Goal: Task Accomplishment & Management: Complete application form

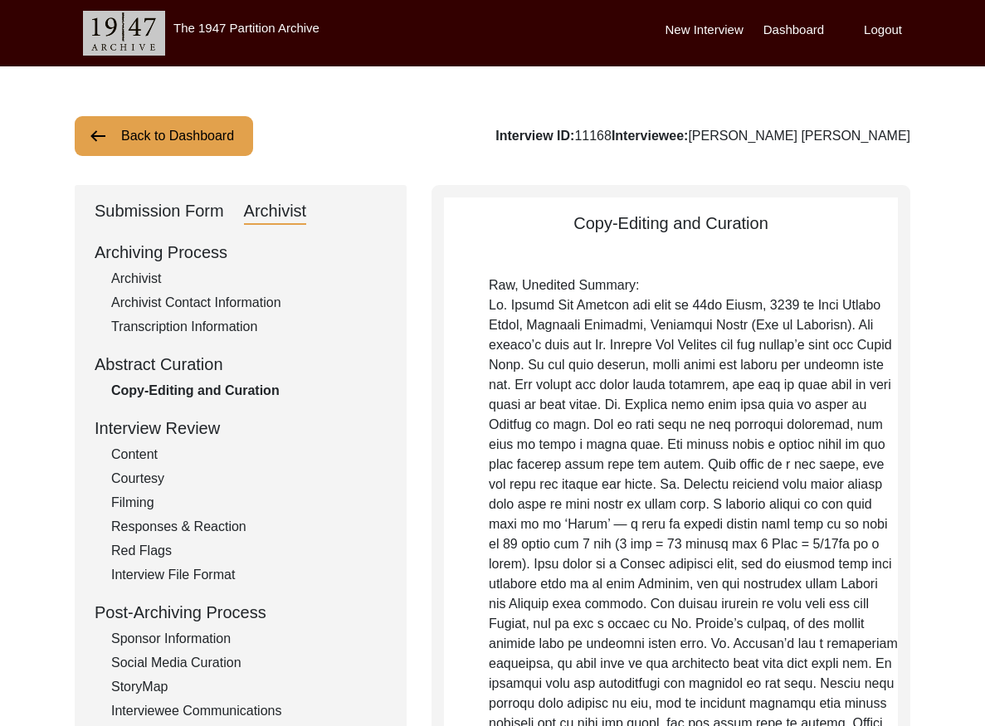
click at [194, 149] on button "Back to Dashboard" at bounding box center [164, 136] width 178 height 40
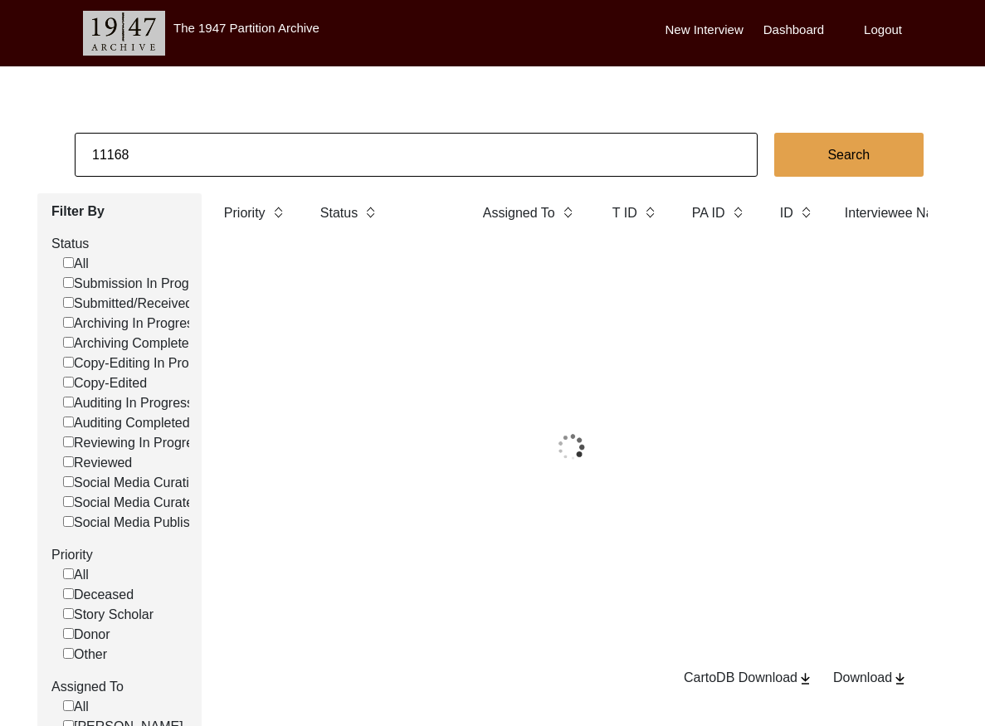
click at [257, 154] on input "11168" at bounding box center [416, 155] width 683 height 44
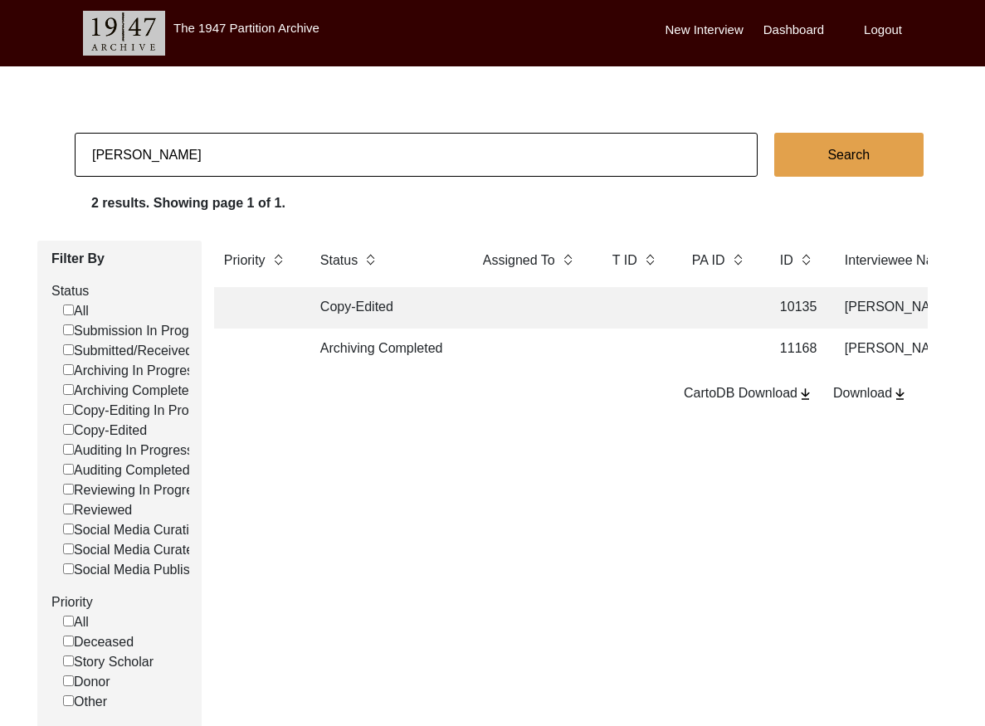
type input "[PERSON_NAME]"
checkbox input "false"
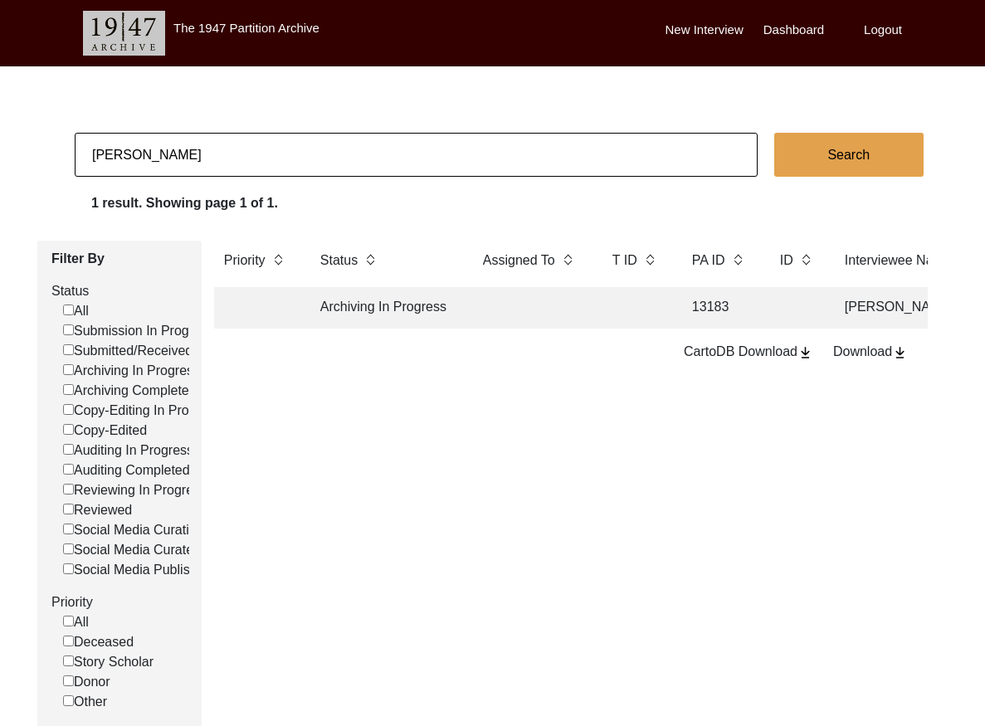
click at [660, 305] on td at bounding box center [636, 308] width 66 height 42
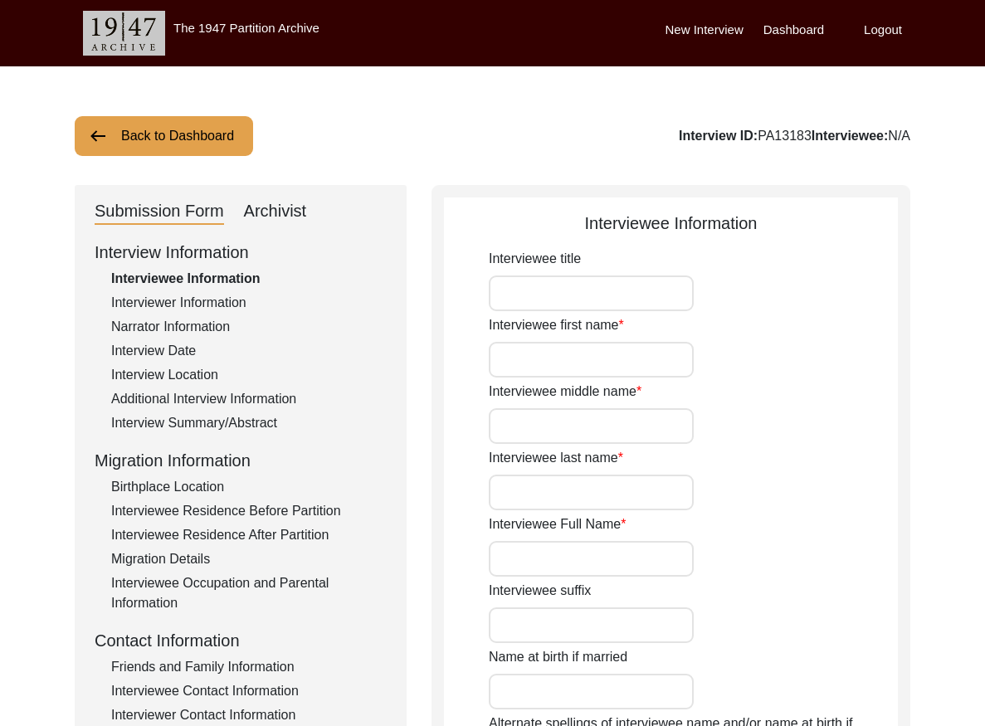
type input "Mrs."
type input "Anjali"
type input "[PERSON_NAME]"
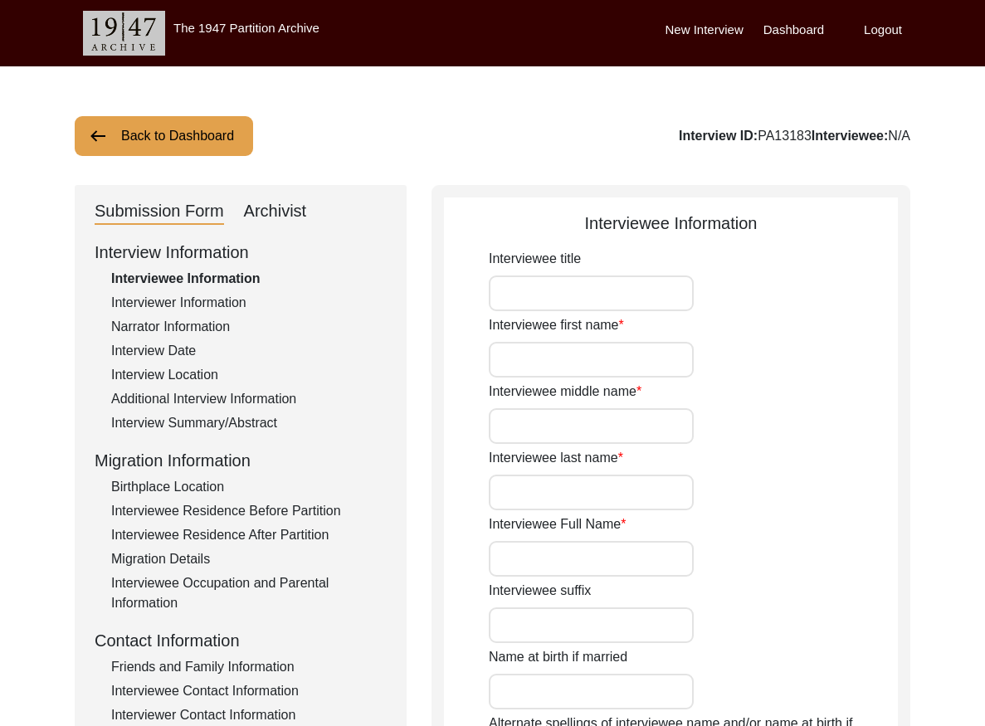
type input "[DATE]"
type input "84"
type input "[DEMOGRAPHIC_DATA]"
type input "No"
type input "Bengali"
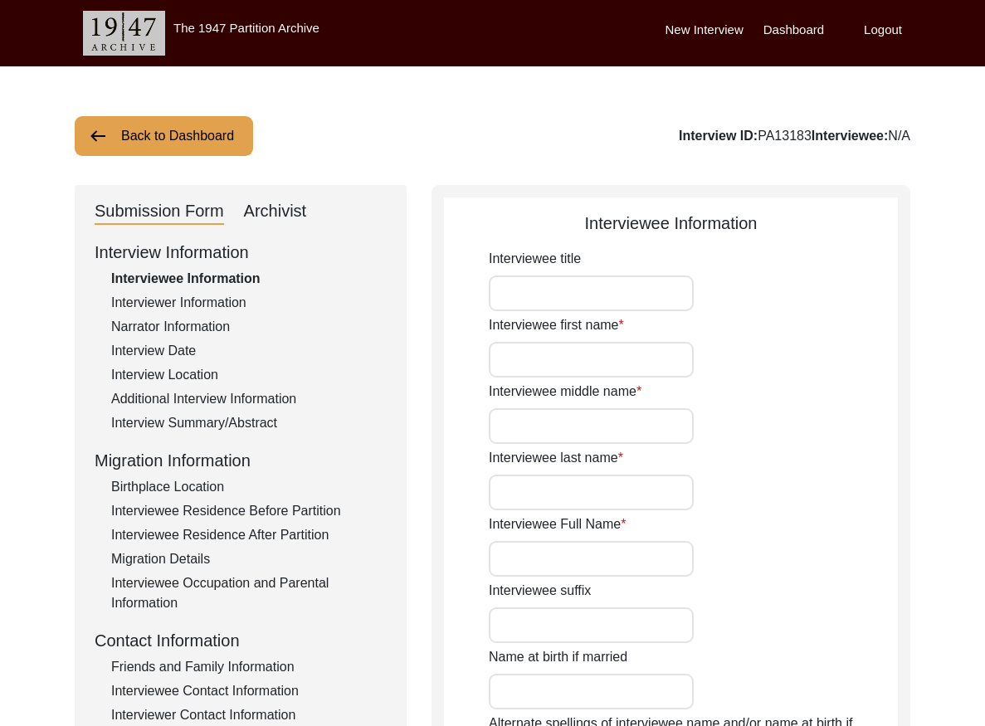
type input "[DEMOGRAPHIC_DATA]"
type input "Bengali"
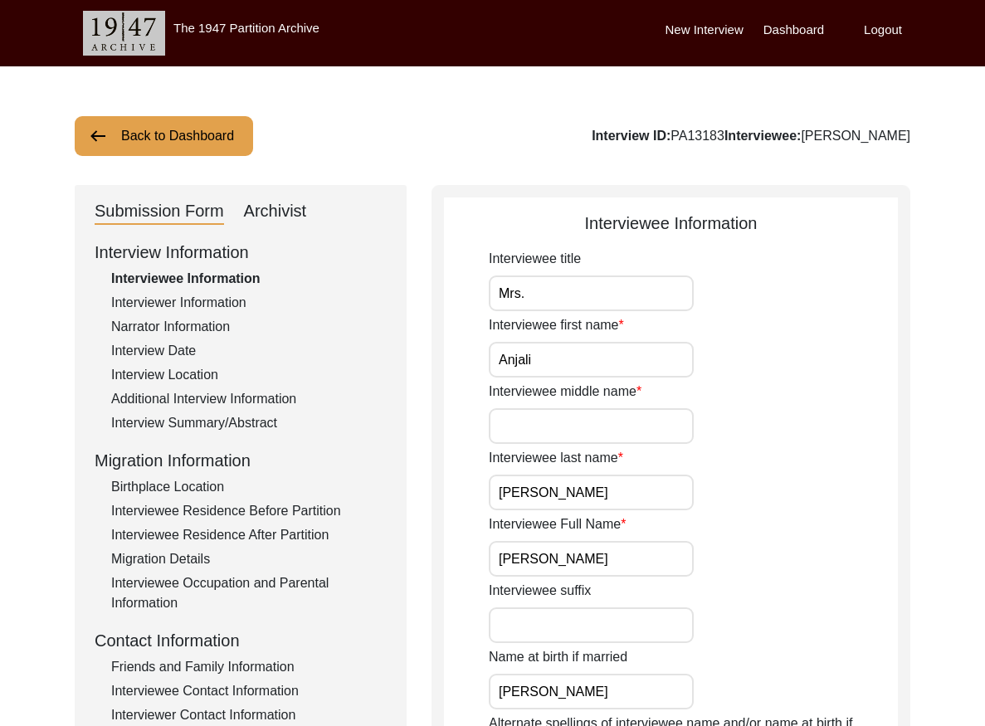
click at [206, 301] on div "Interviewer Information" at bounding box center [249, 303] width 276 height 20
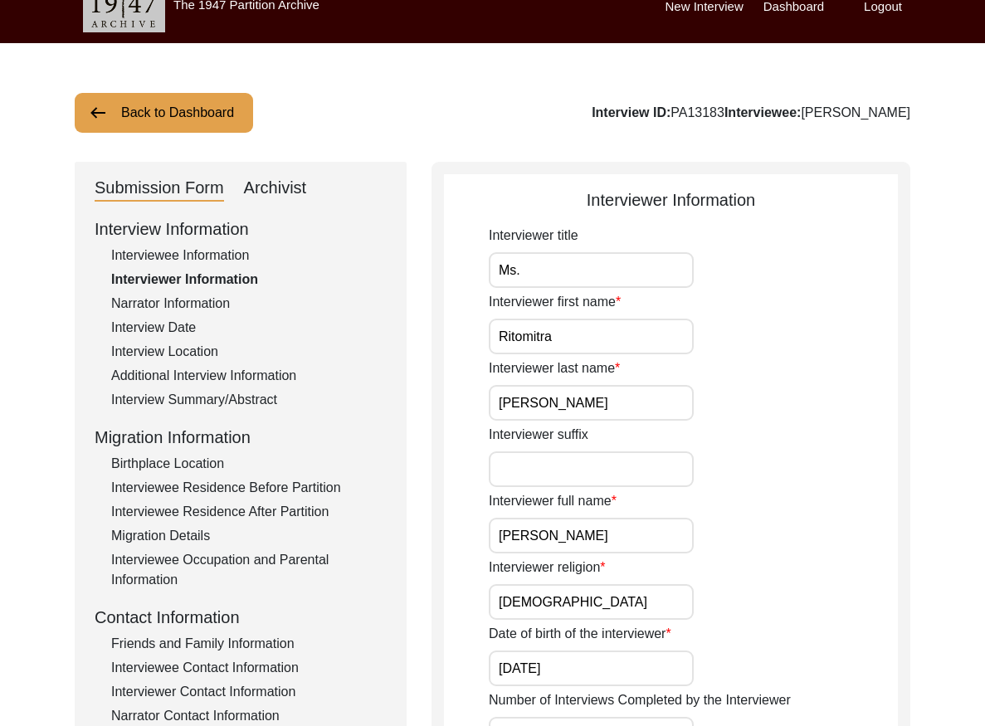
scroll to position [24, 0]
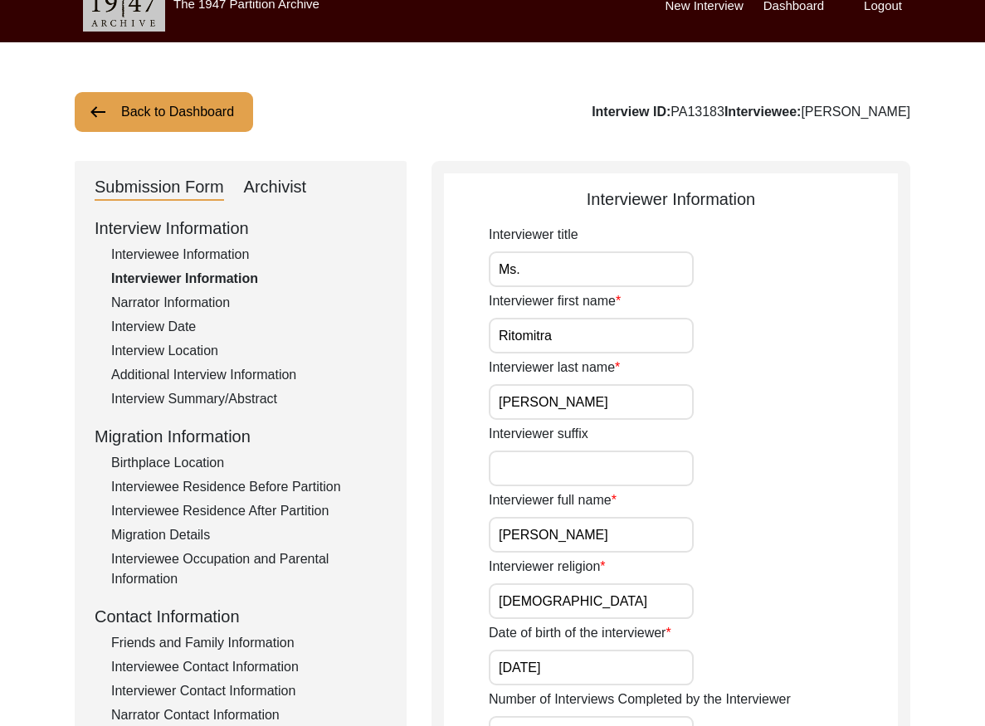
click at [178, 115] on button "Back to Dashboard" at bounding box center [164, 112] width 178 height 40
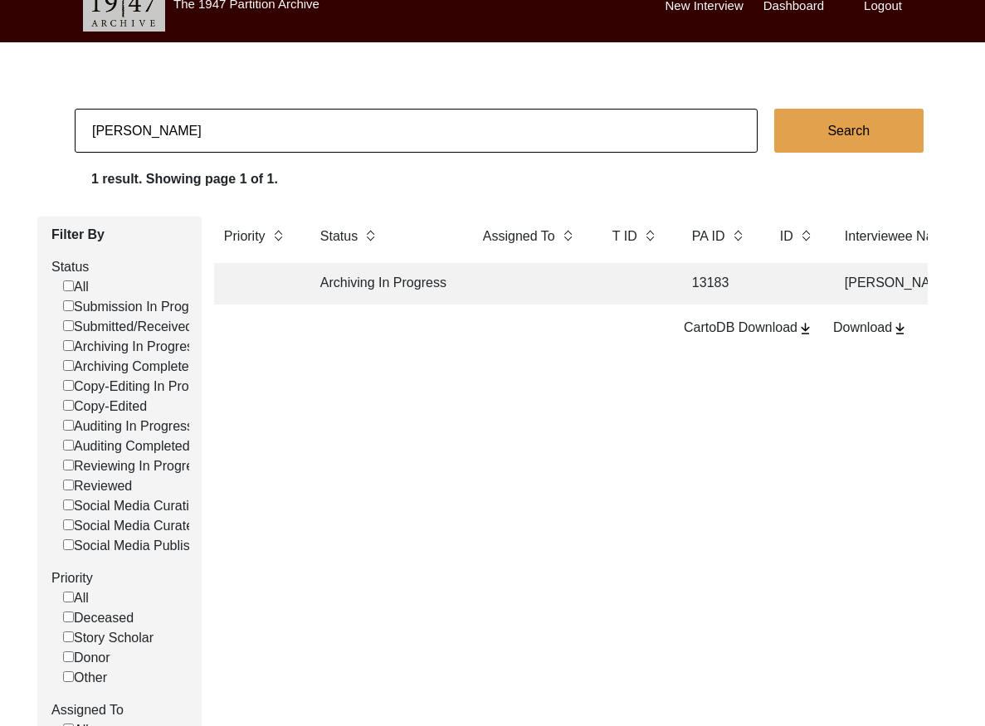
click at [238, 126] on input "[PERSON_NAME]" at bounding box center [416, 131] width 683 height 44
type input "Jherrapa"
checkbox input "false"
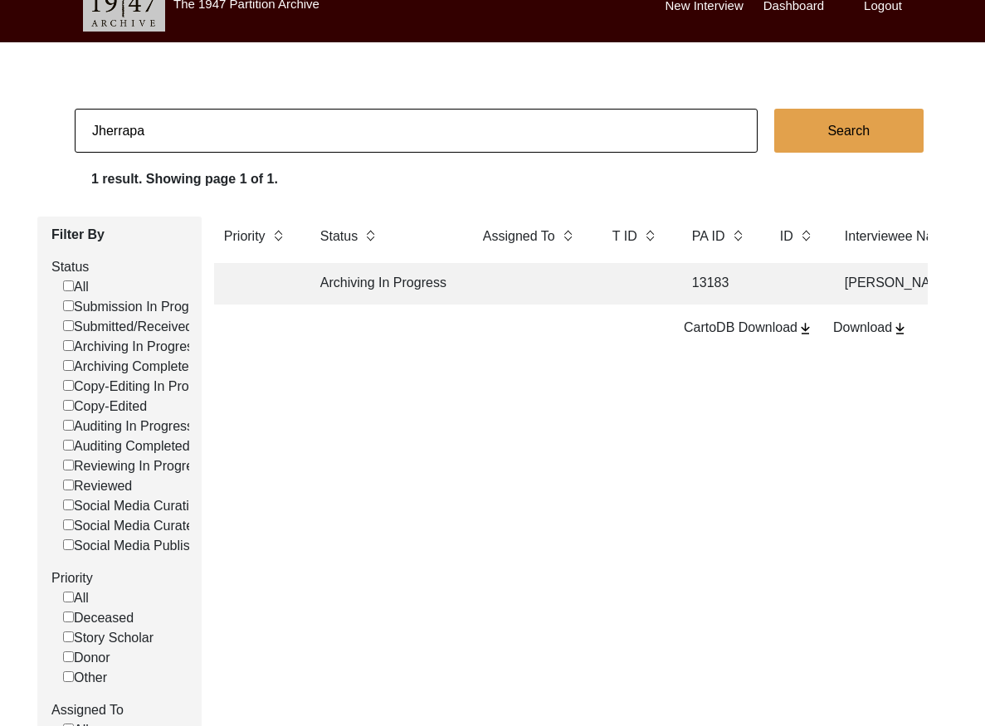
checkbox input "false"
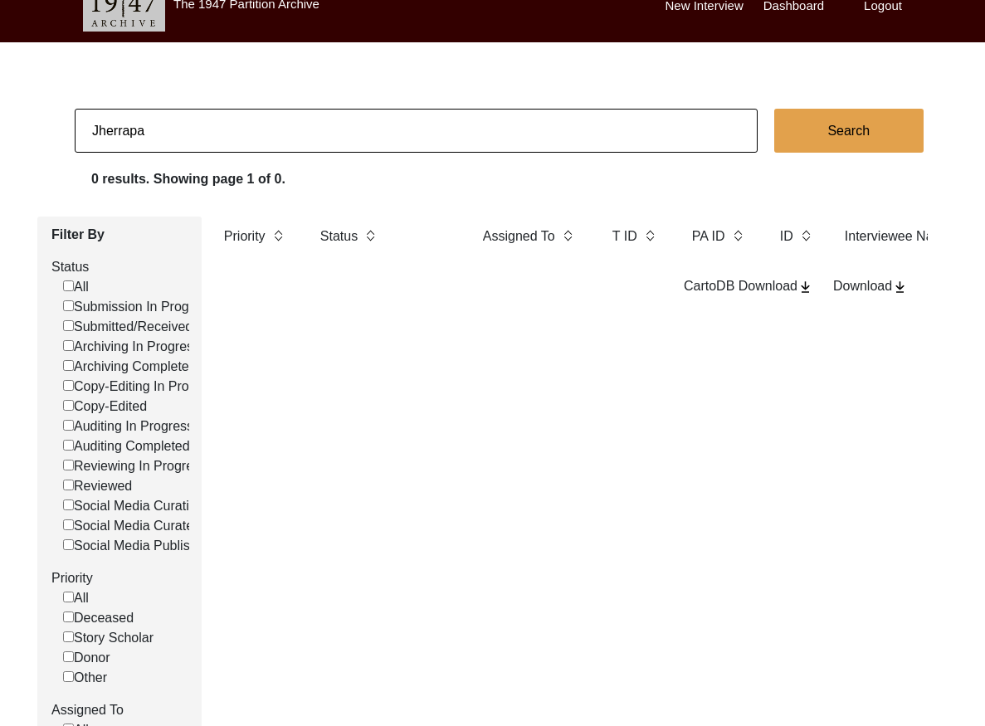
scroll to position [32, 0]
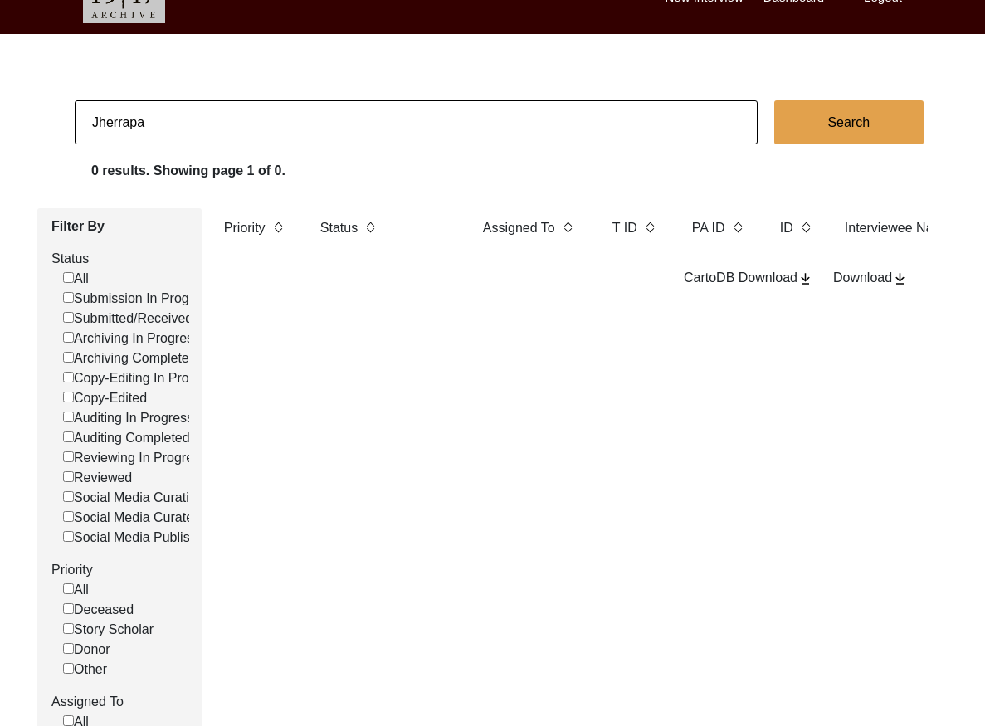
click at [90, 122] on input "Jherrapa" at bounding box center [416, 122] width 683 height 44
type input "Jherrappa"
checkbox input "false"
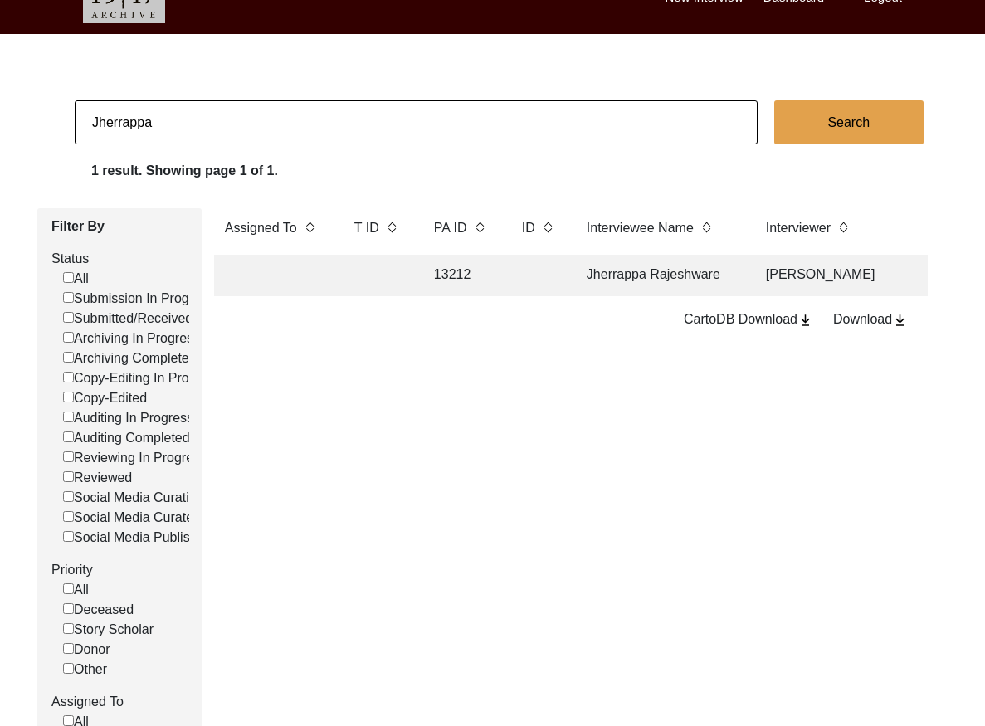
scroll to position [0, 316]
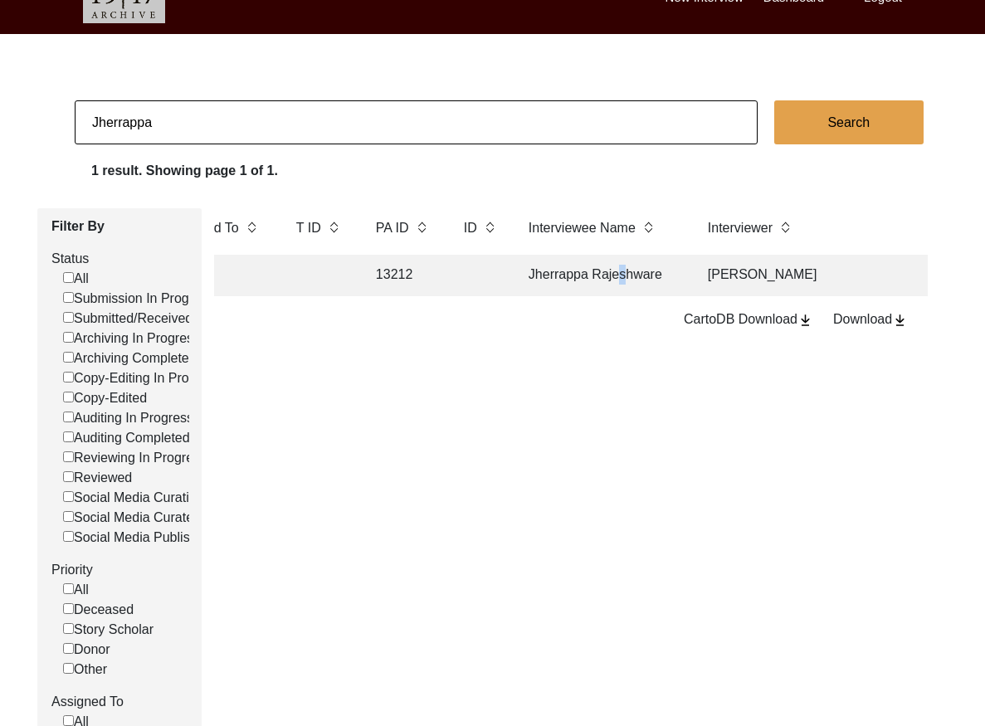
click at [618, 270] on td "Jherrappa Rajeshware" at bounding box center [602, 276] width 166 height 42
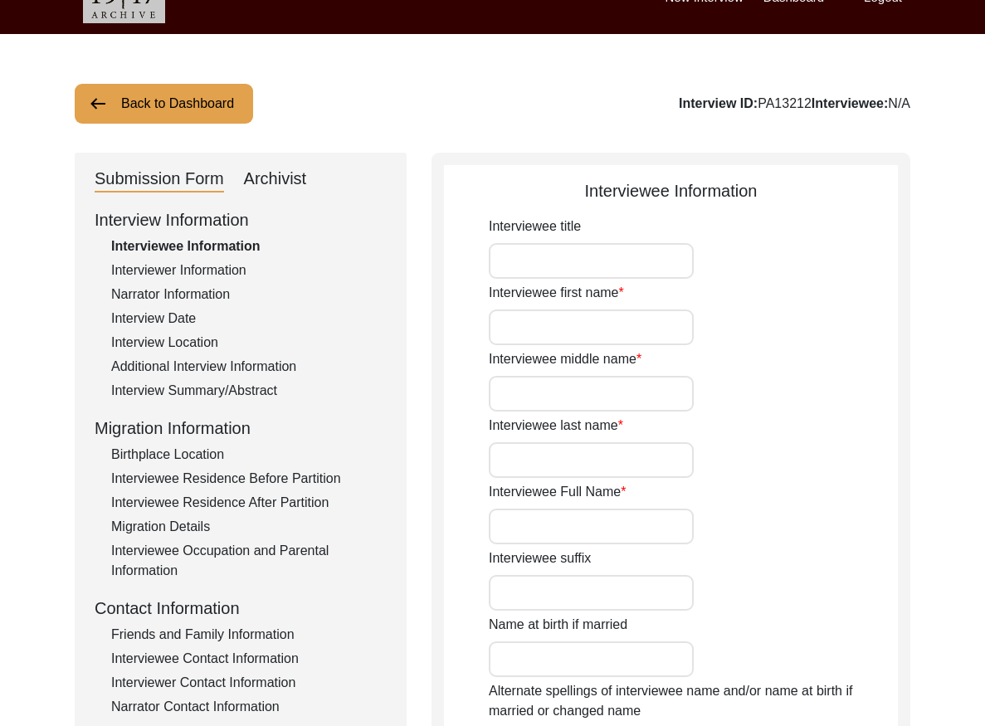
type input "Mr."
type input "Jherrappa"
type input "N/A"
type input "Rajeshware"
type input "Jherrappa Rajeshware"
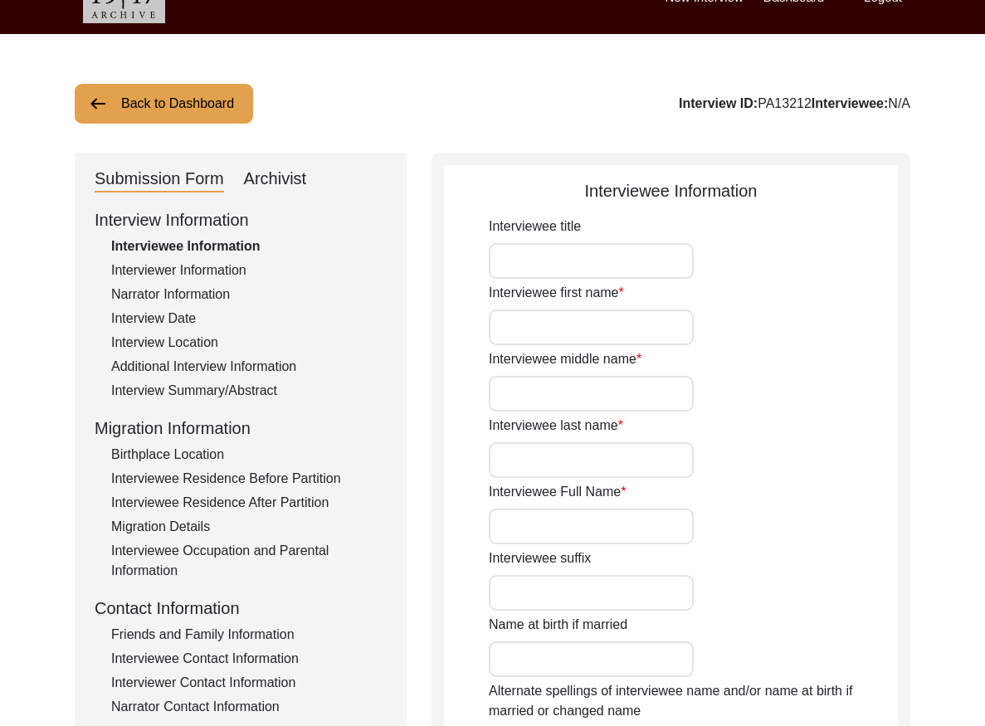
type input "1936"
type input "Interviewee is not sure about date of birth but he remembers being 12 during Po…"
type input "89"
type input "Lingayat"
type input "[DEMOGRAPHIC_DATA]"
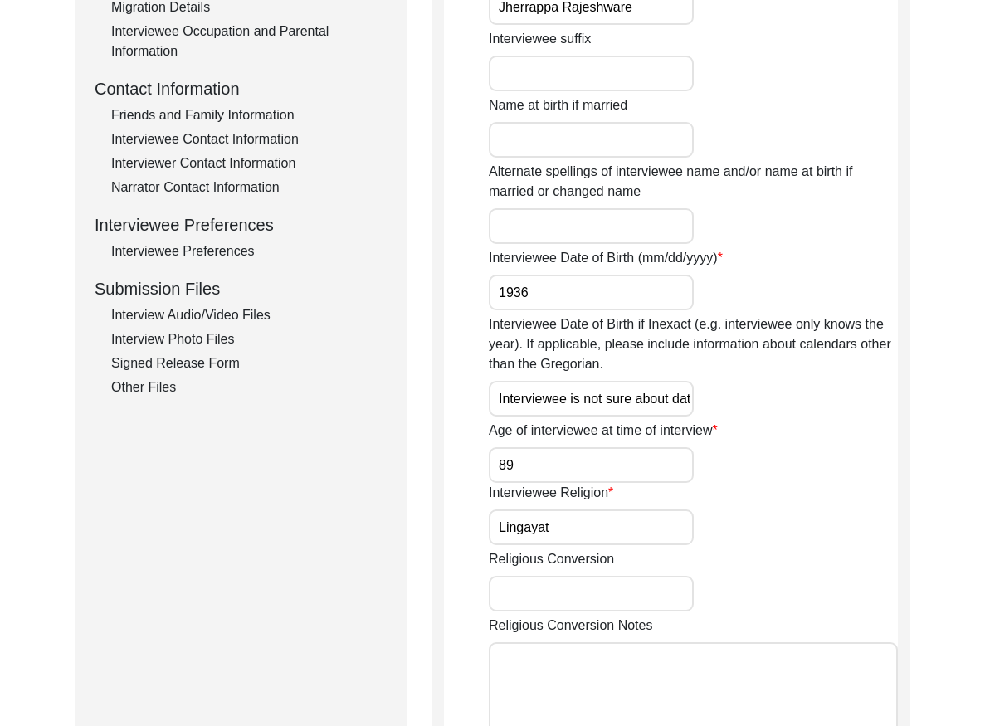
click at [241, 319] on div "Interview Audio/Video Files" at bounding box center [249, 315] width 276 height 20
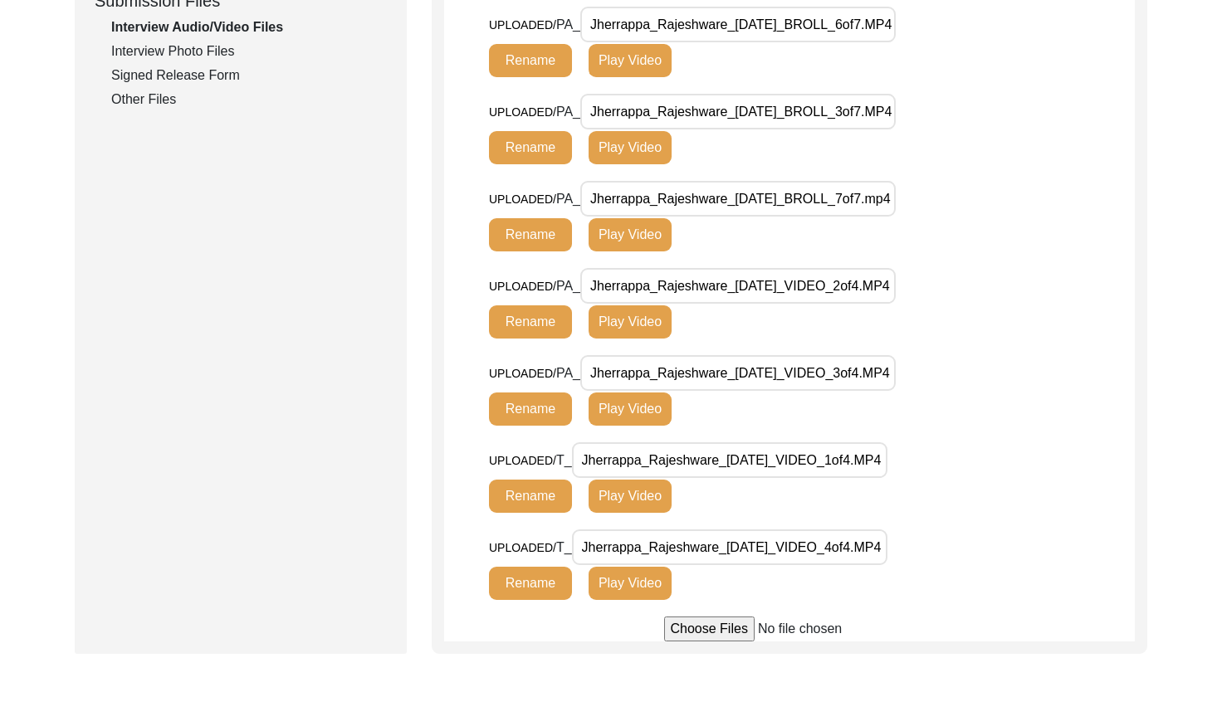
scroll to position [502, 0]
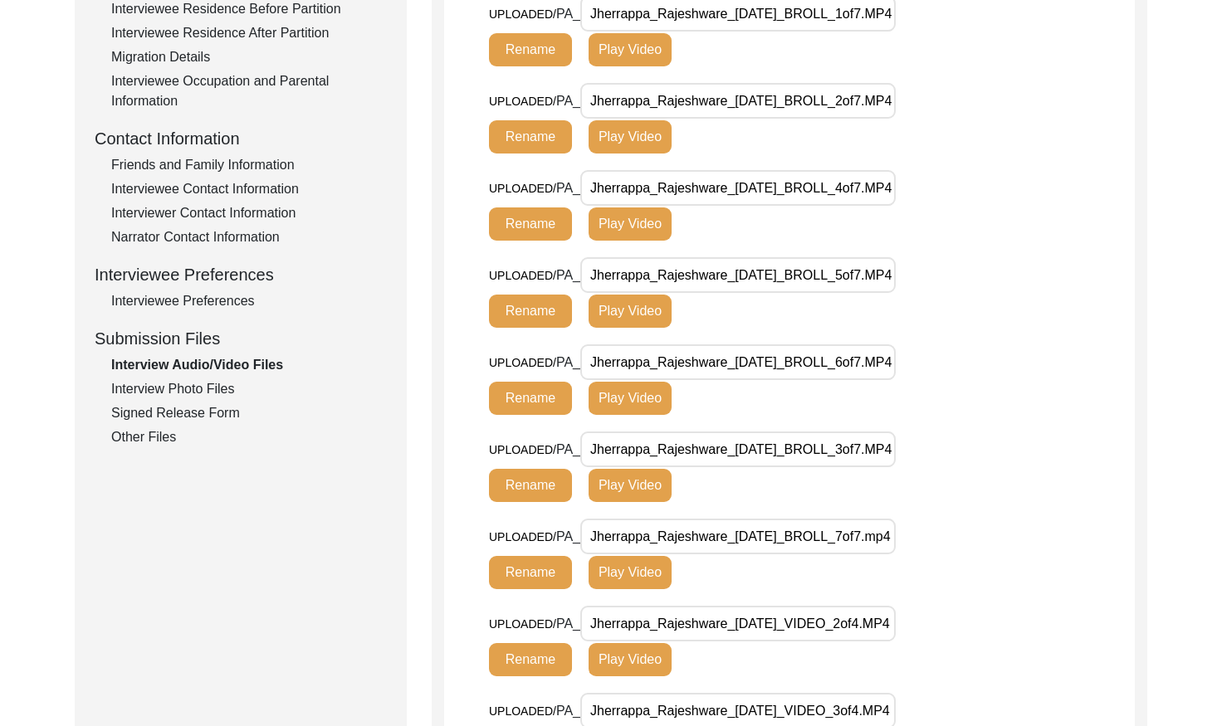
click at [208, 382] on div "Interview Photo Files" at bounding box center [249, 389] width 276 height 20
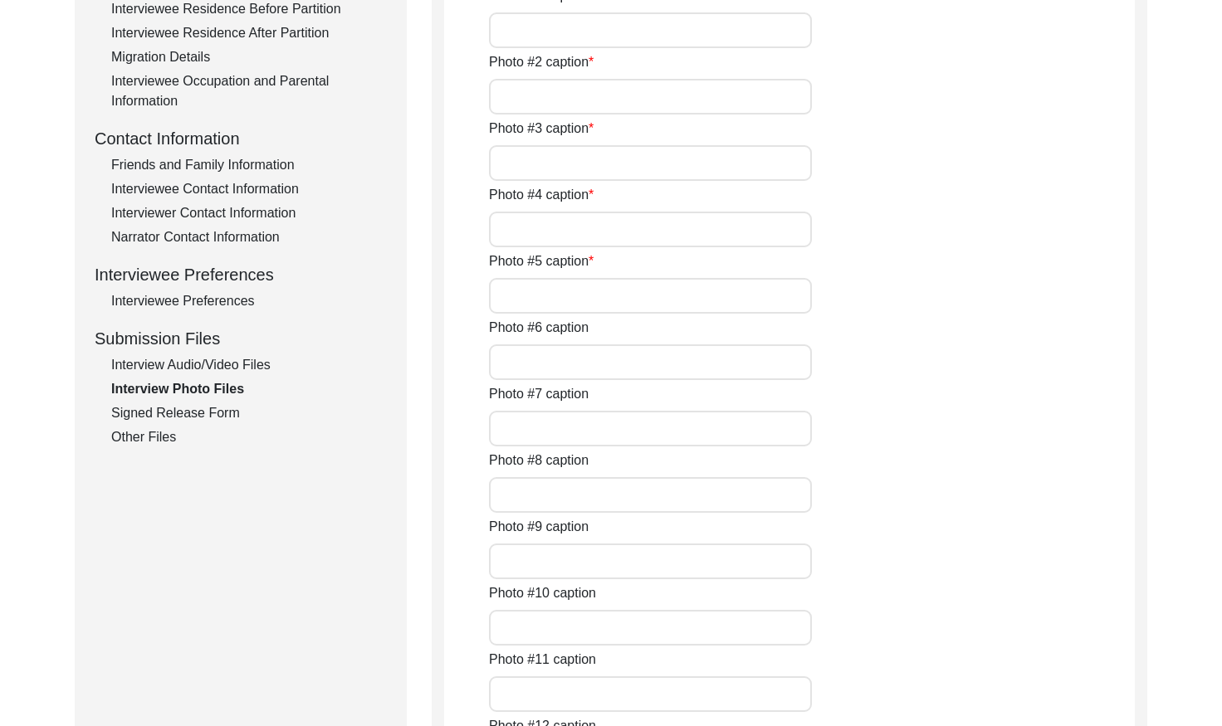
type input "Terrace of Dumne Mane where people hid during the Razakar attack."
type input "Water fountain about [PERSON_NAME]'s old house."
type input "Dumne Patil who gave 300 people shelter during the Razakar attack in [DATE]."
type input "[PERSON_NAME]'s old house that was burnt down during the Razakar attack."
type input "Memorial of the Gorta massacre."
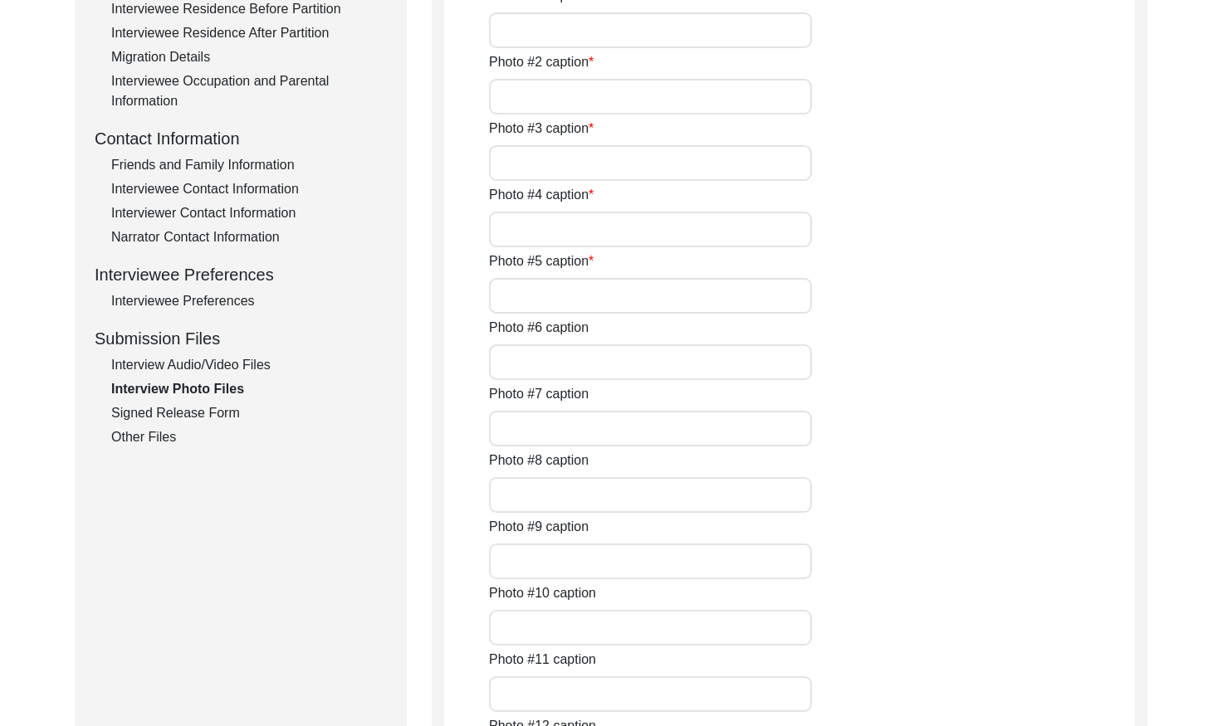
type input "Water tank next to the old well in [GEOGRAPHIC_DATA]."
type input "[PERSON_NAME]'s current house"
type input "Wall painting done as part of [PERSON_NAME]."
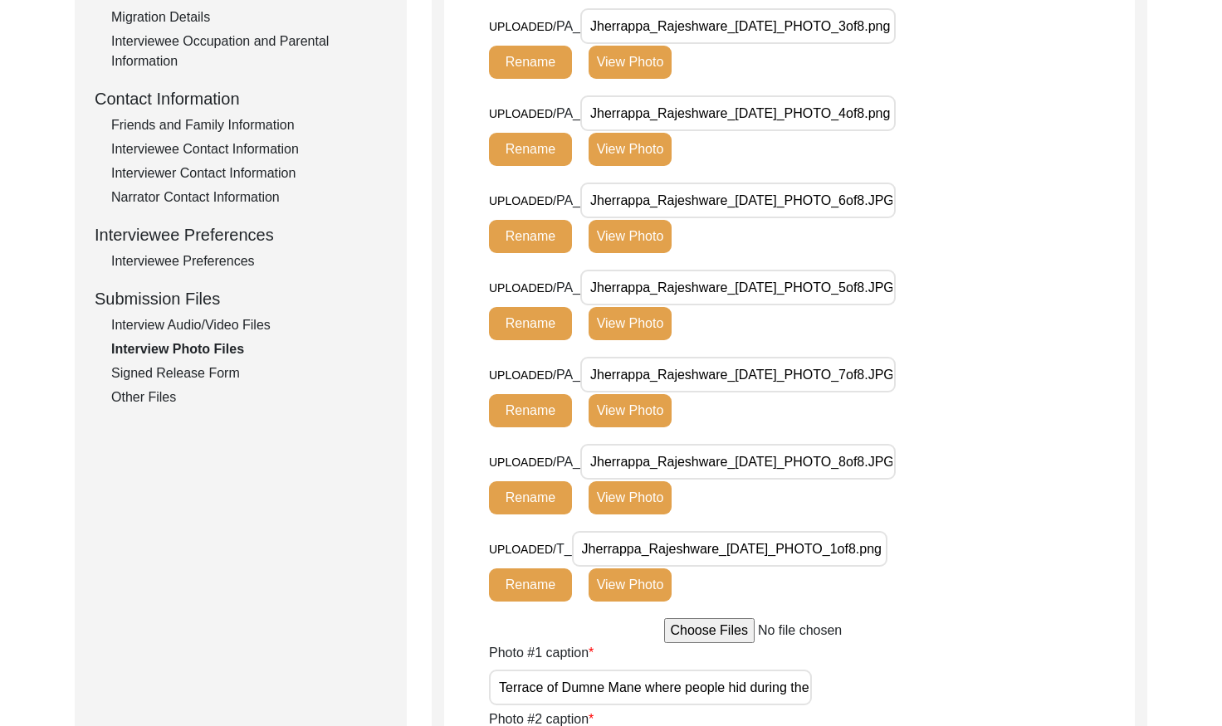
scroll to position [563, 0]
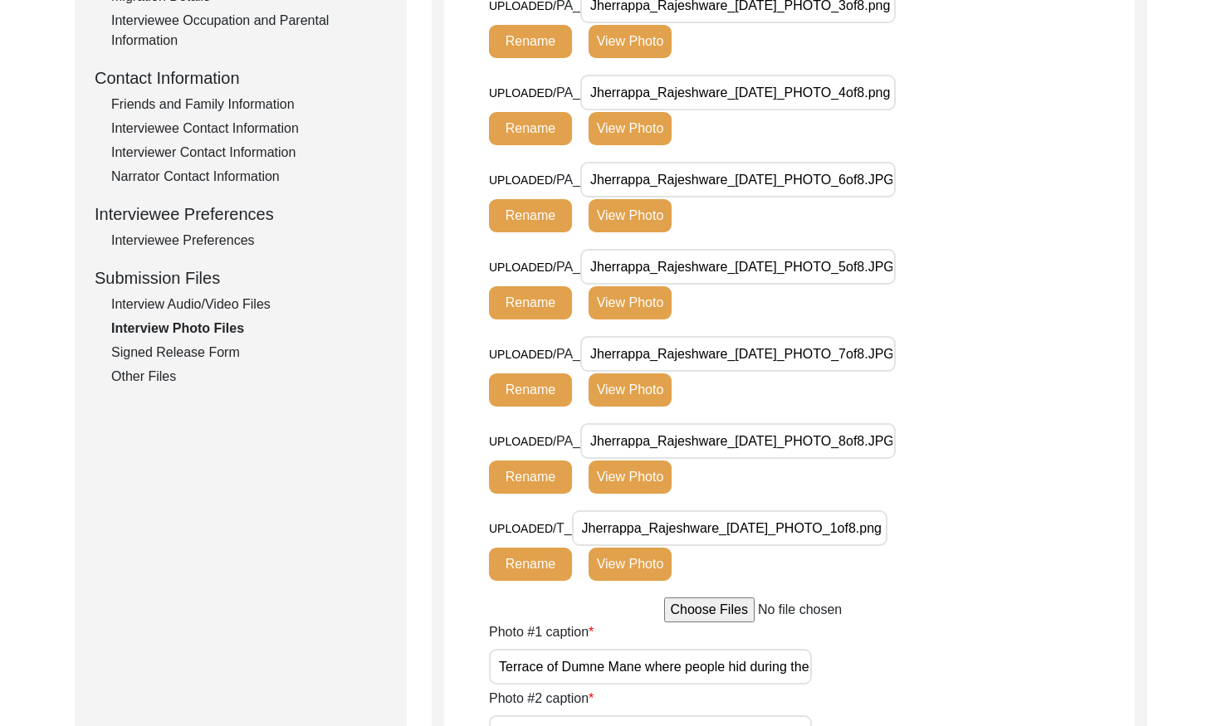
click at [215, 354] on div "Signed Release Form" at bounding box center [249, 353] width 276 height 20
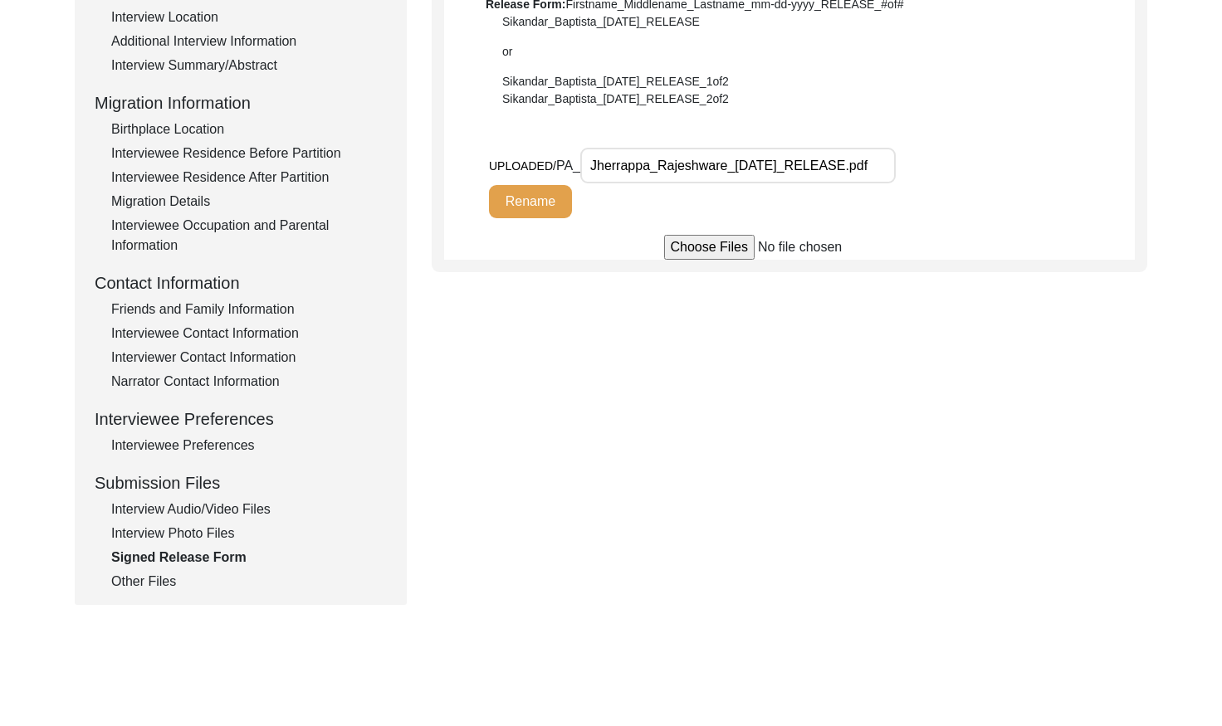
scroll to position [474, 0]
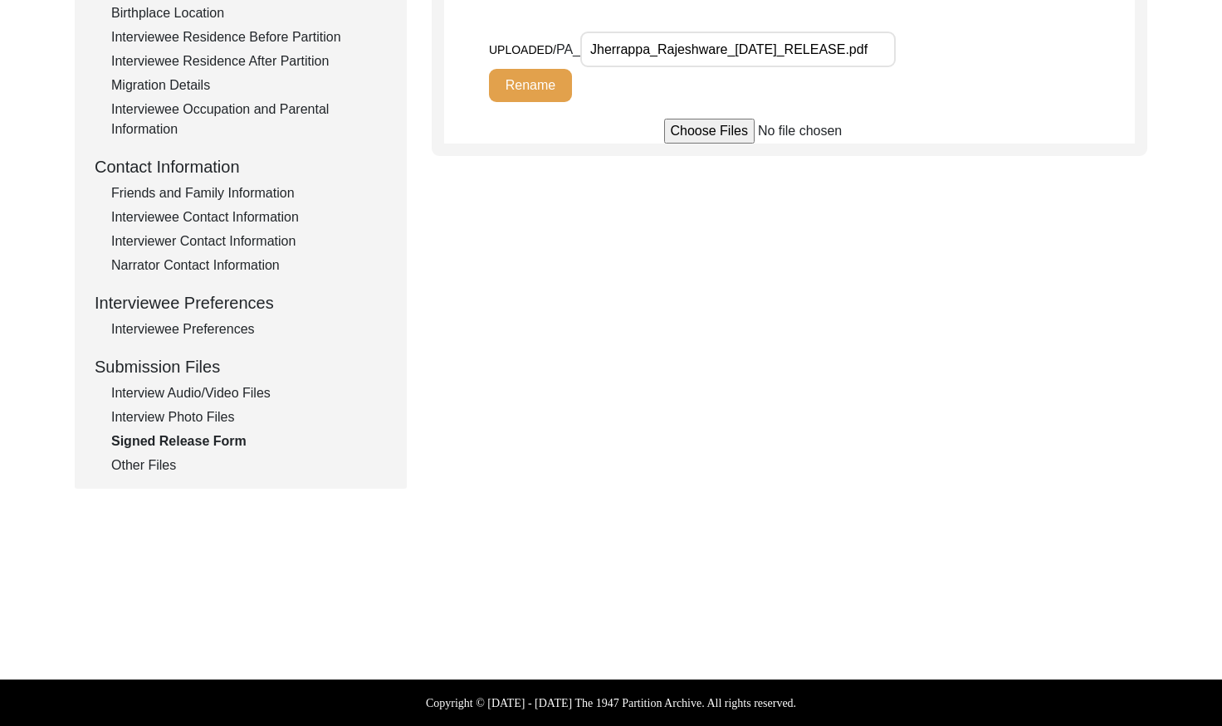
drag, startPoint x: 126, startPoint y: 471, endPoint x: 132, endPoint y: 464, distance: 9.5
click at [126, 471] on div "Other Files" at bounding box center [249, 466] width 276 height 20
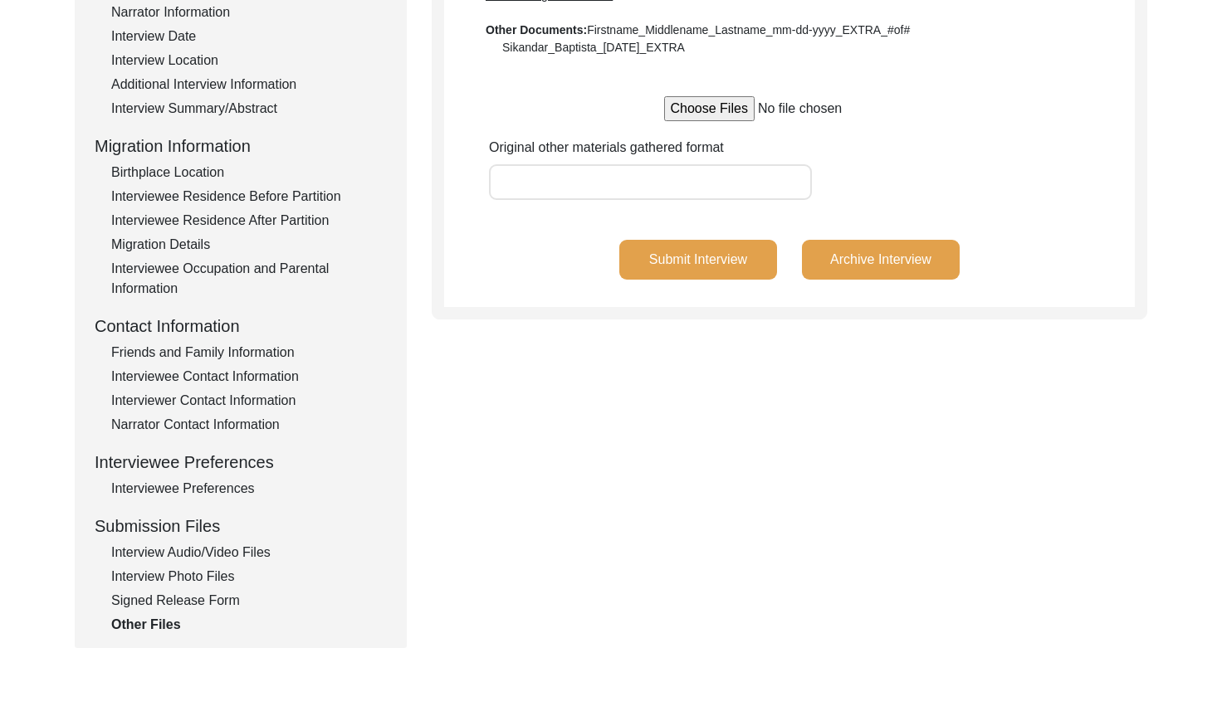
scroll to position [266, 0]
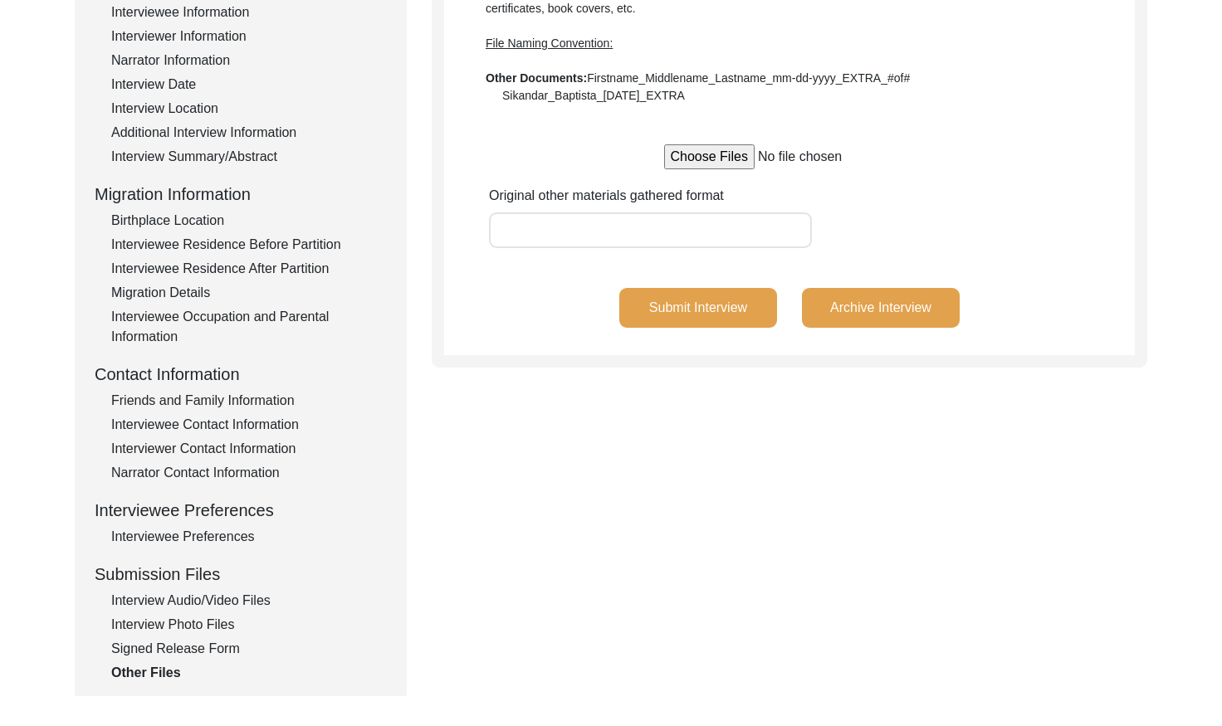
click at [879, 305] on button "Archive Interview" at bounding box center [881, 308] width 158 height 40
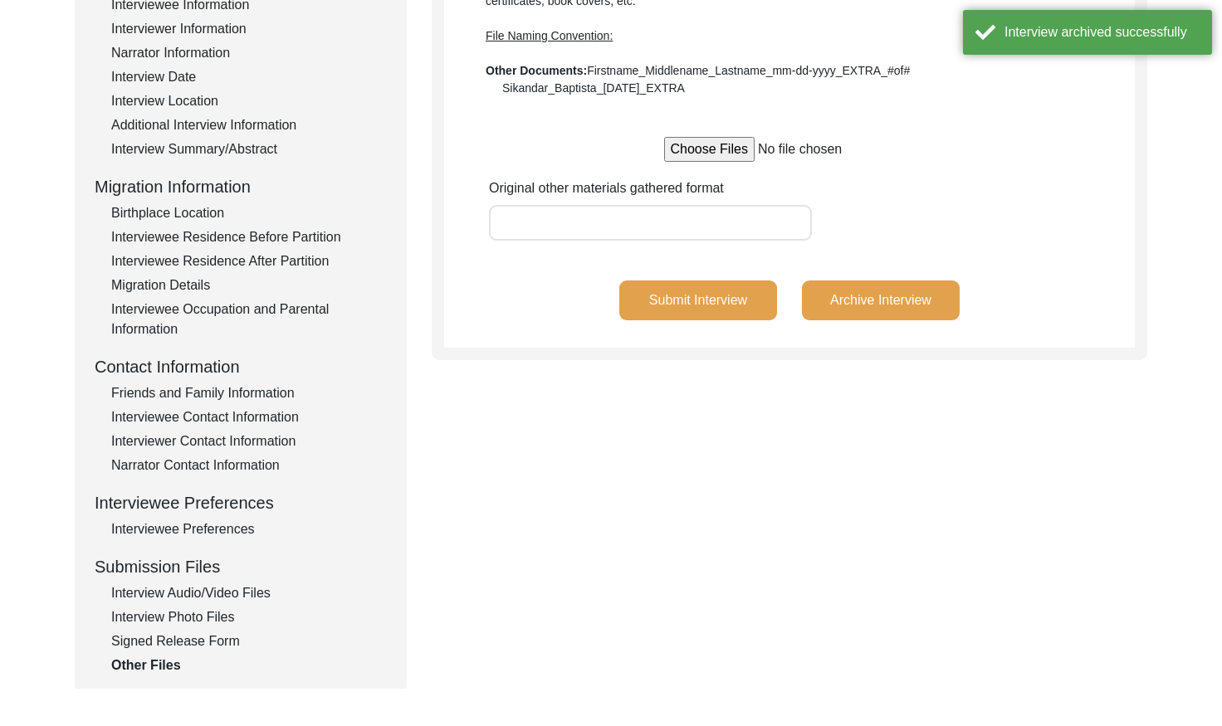
scroll to position [474, 0]
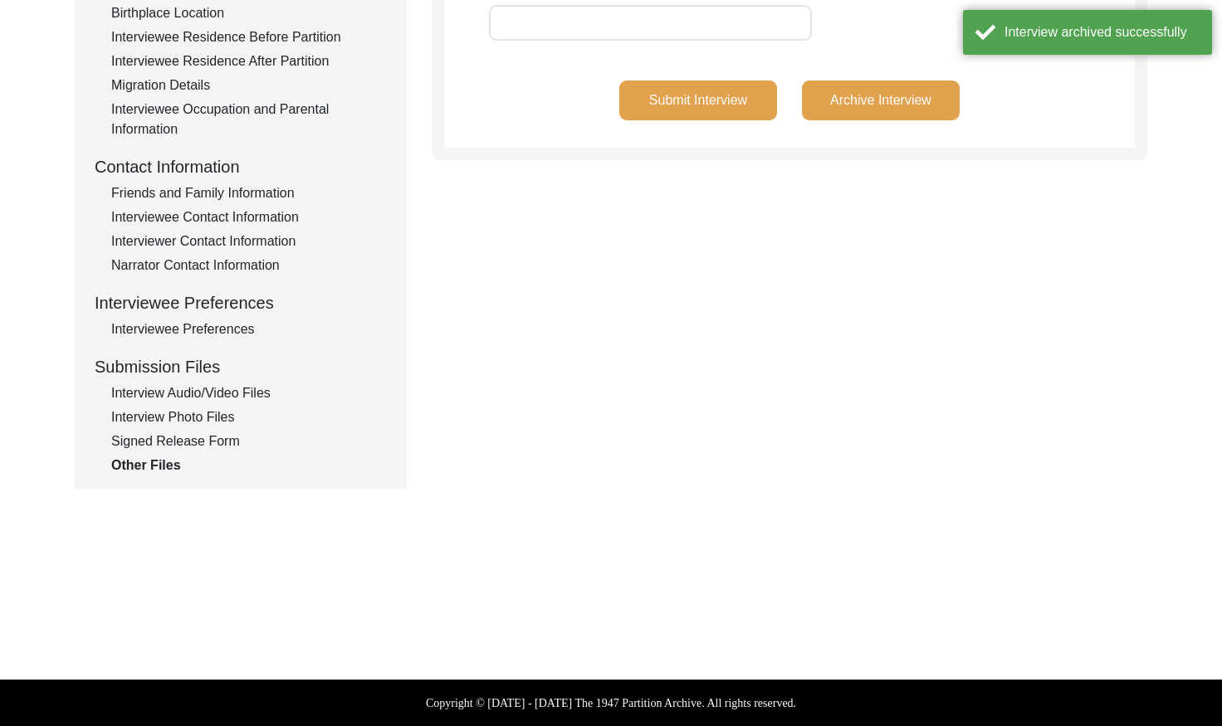
click at [210, 392] on div "Interview Audio/Video Files" at bounding box center [249, 393] width 276 height 20
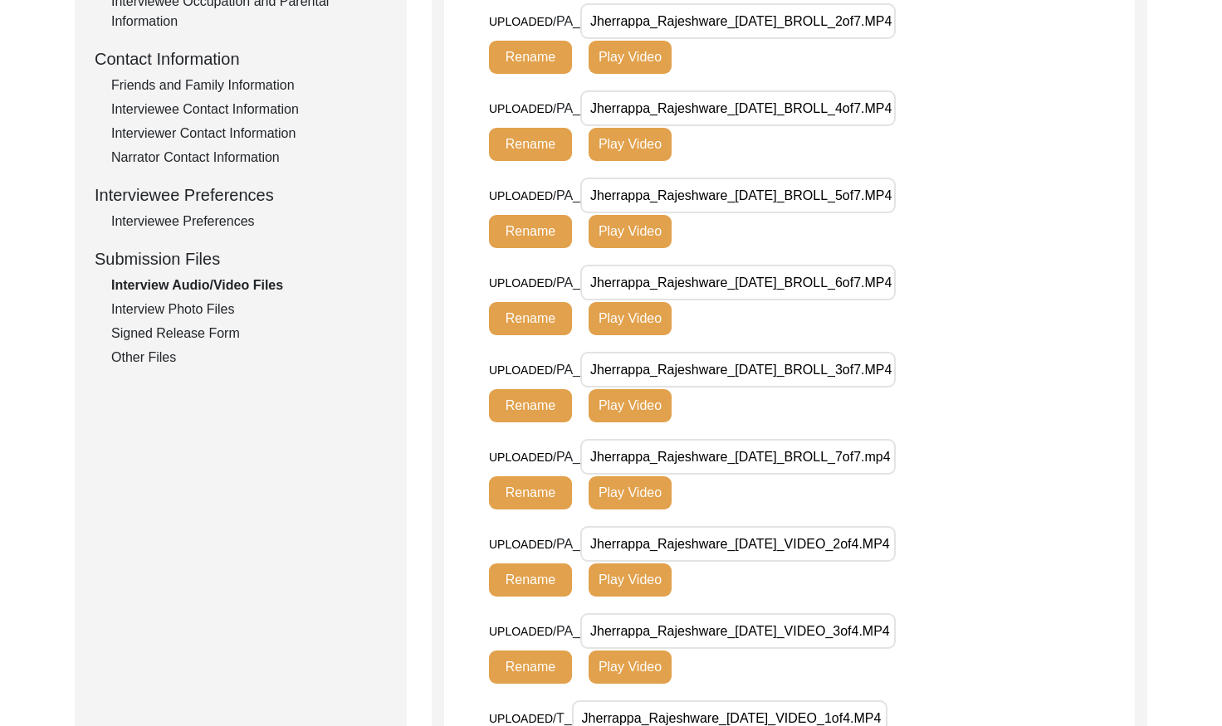
scroll to position [531, 0]
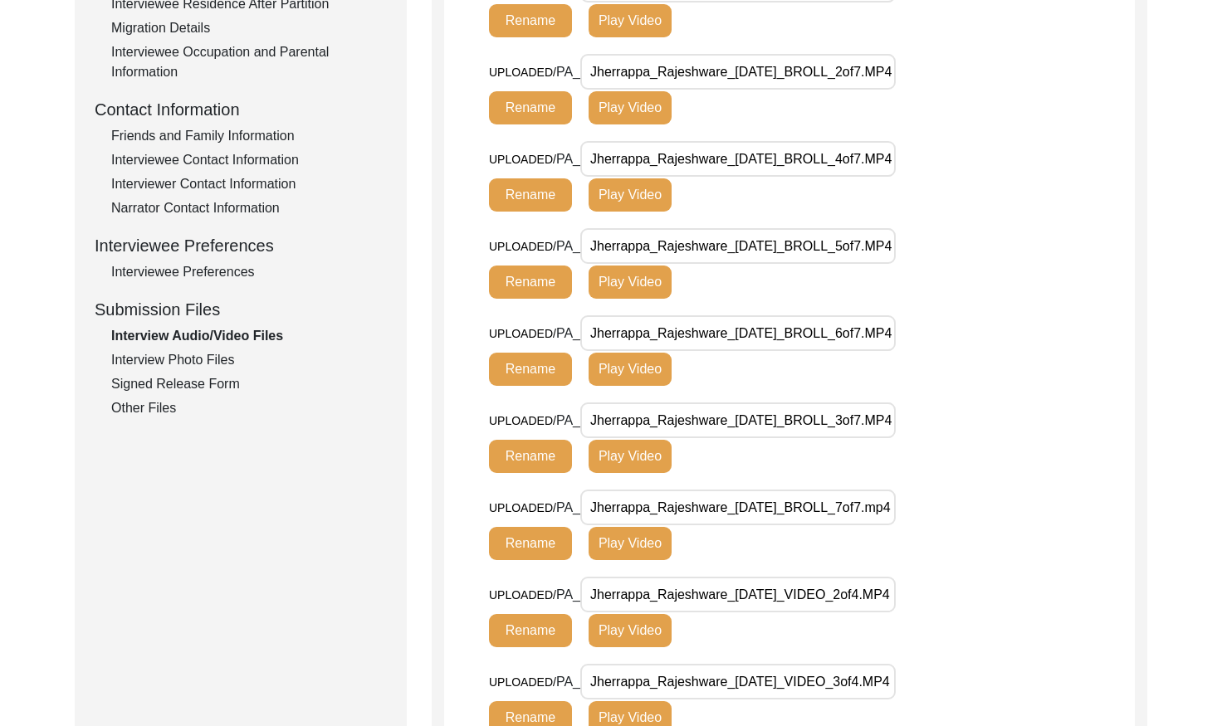
click at [208, 354] on div "Interview Photo Files" at bounding box center [249, 360] width 276 height 20
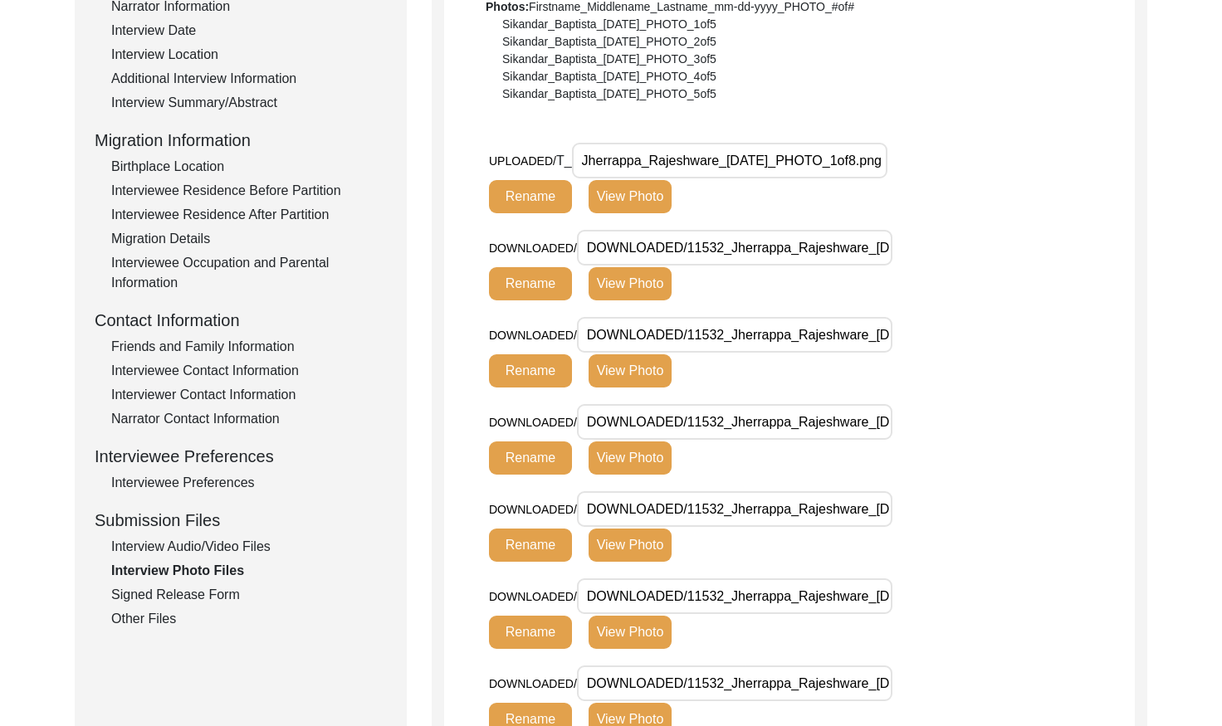
scroll to position [322, 0]
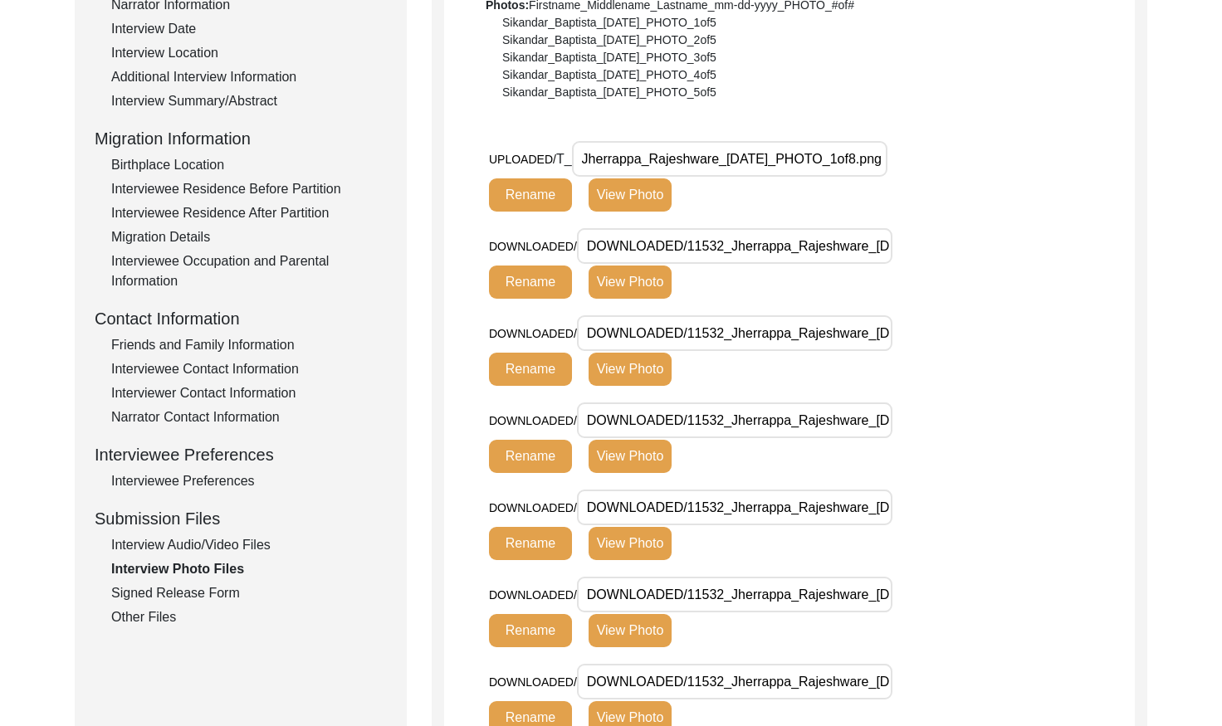
drag, startPoint x: 723, startPoint y: 245, endPoint x: 690, endPoint y: 244, distance: 33.2
click at [690, 244] on input "DOWNLOADED/11532_Jherrappa_Rajeshware_[DATE]_PHOTO_2of8.png" at bounding box center [734, 246] width 315 height 36
